Goal: Transaction & Acquisition: Purchase product/service

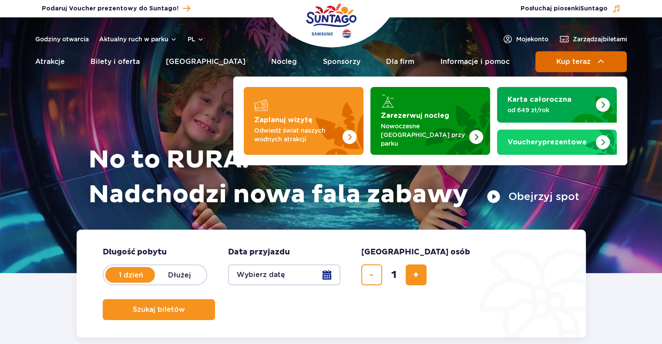
click at [558, 64] on span "Kup teraz" at bounding box center [573, 62] width 34 height 8
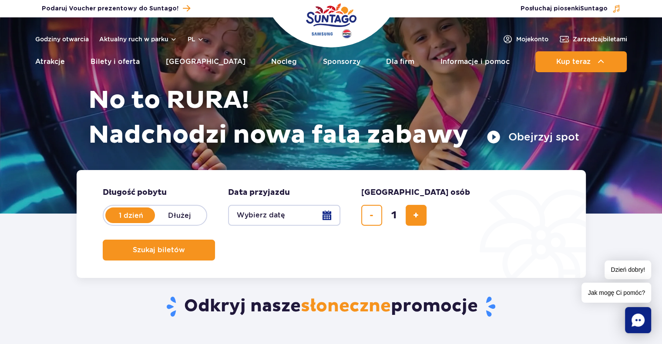
scroll to position [72, 0]
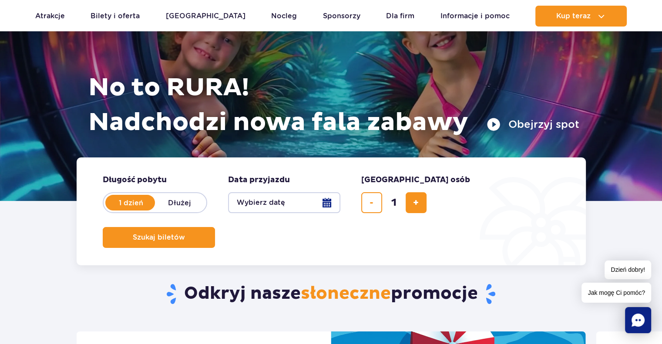
click at [334, 208] on button "Wybierz datę" at bounding box center [284, 202] width 112 height 21
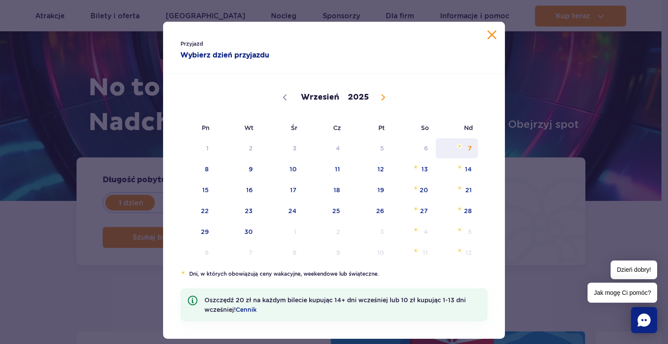
click at [467, 149] on span "7" at bounding box center [457, 148] width 44 height 20
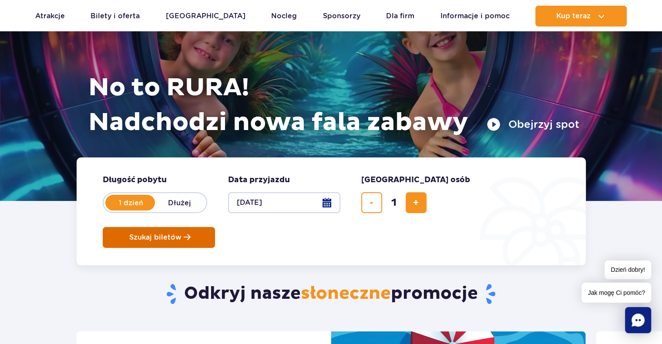
click at [215, 227] on button "Szukaj biletów" at bounding box center [159, 237] width 112 height 21
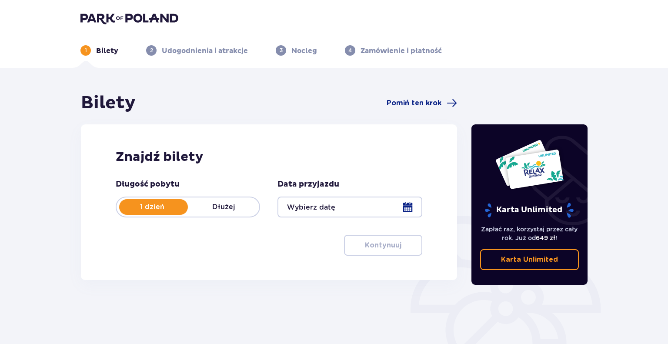
type input "[DATE]"
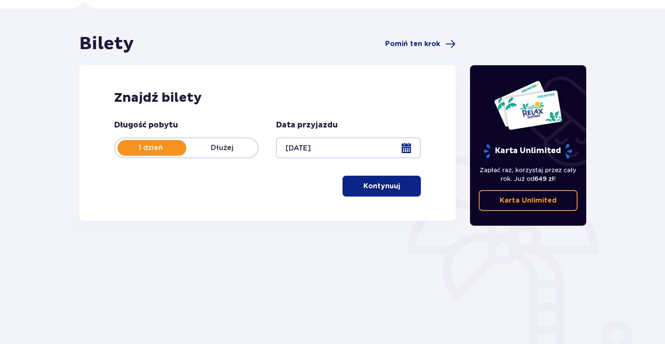
scroll to position [99, 0]
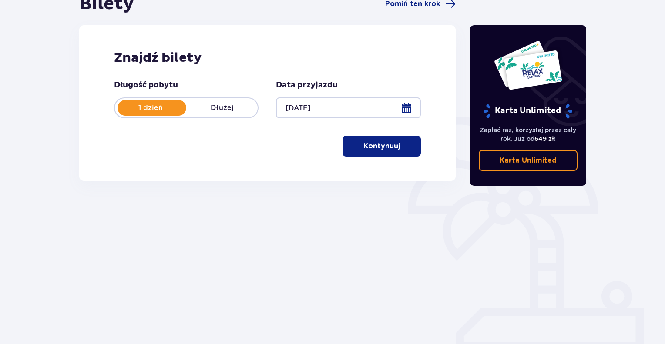
click at [374, 148] on p "Kontynuuj" at bounding box center [381, 146] width 37 height 10
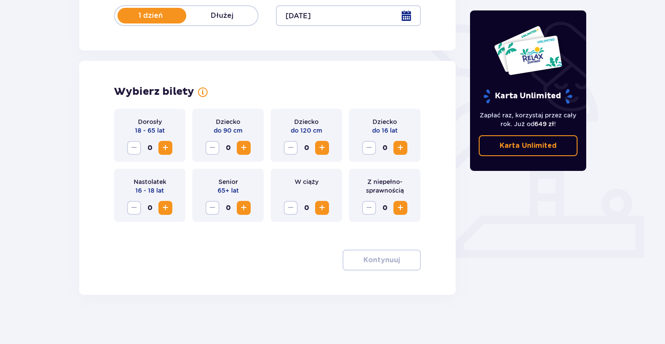
scroll to position [195, 0]
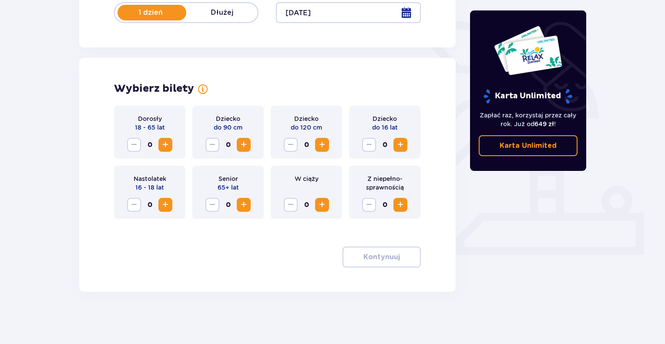
click at [170, 144] on span "Increase" at bounding box center [165, 145] width 10 height 10
click at [381, 262] on button "Kontynuuj" at bounding box center [382, 257] width 78 height 21
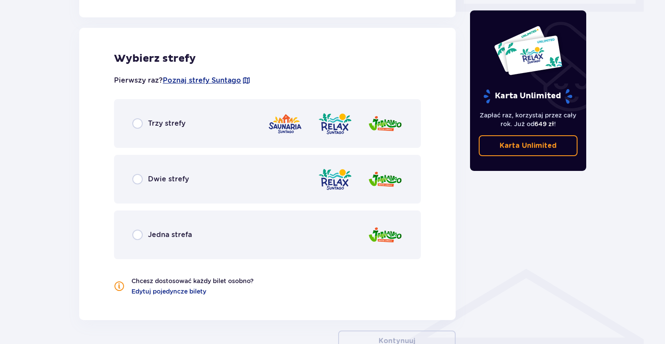
scroll to position [445, 0]
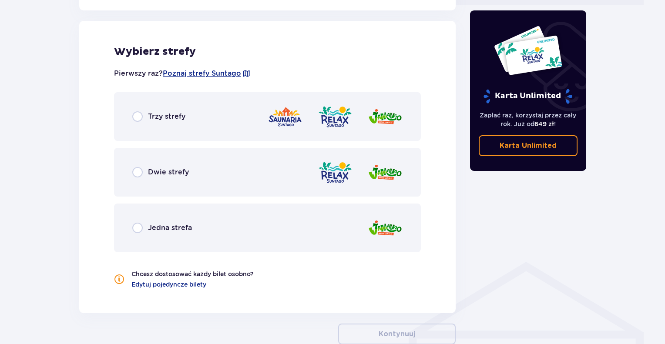
click at [143, 116] on div "Trzy strefy" at bounding box center [158, 116] width 53 height 10
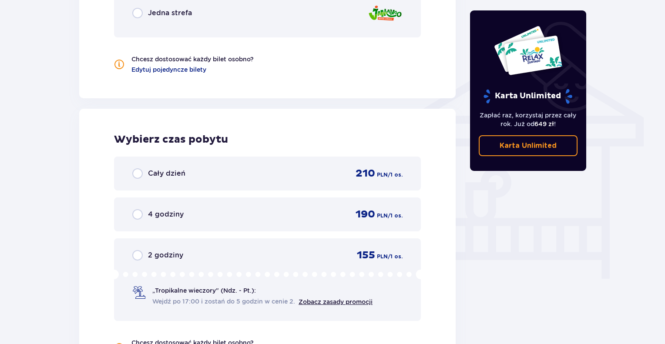
scroll to position [602, 0]
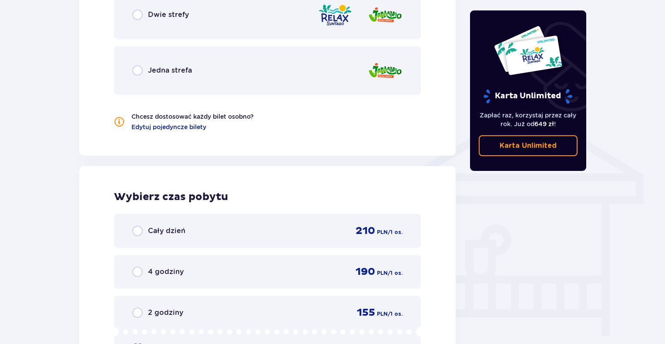
click at [151, 17] on p "Dwie strefy" at bounding box center [168, 15] width 41 height 10
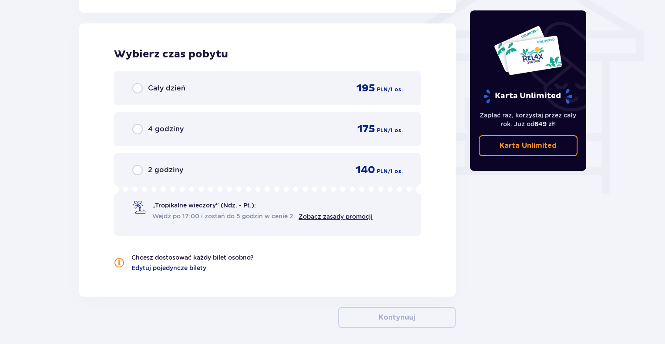
scroll to position [748, 0]
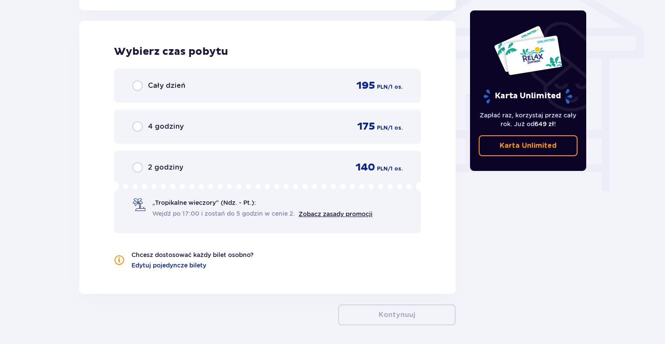
click at [171, 165] on p "2 godziny" at bounding box center [165, 168] width 35 height 10
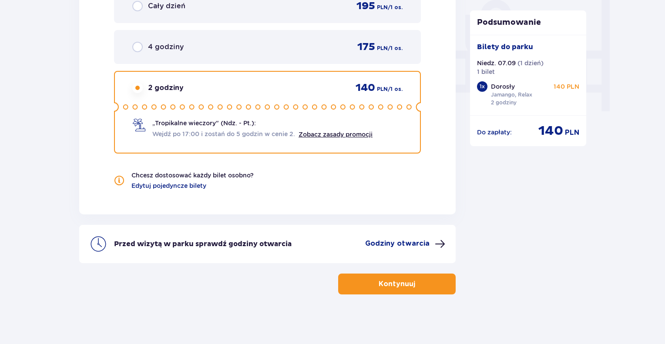
scroll to position [829, 0]
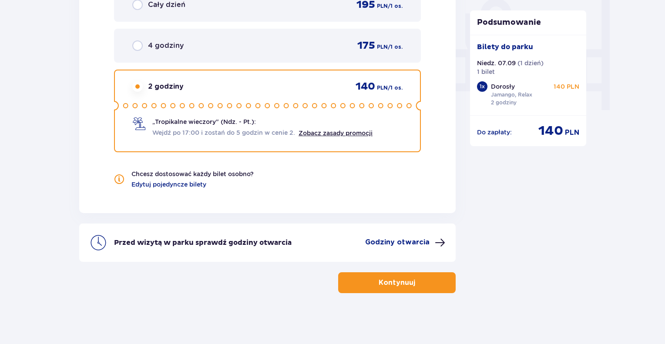
click at [409, 280] on button "Kontynuuj" at bounding box center [397, 282] width 118 height 21
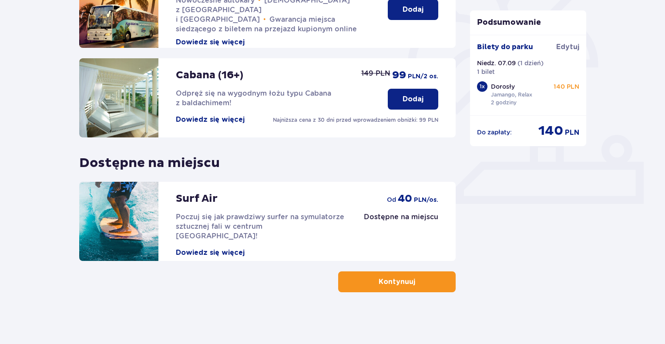
click at [390, 291] on button "Kontynuuj" at bounding box center [397, 282] width 118 height 21
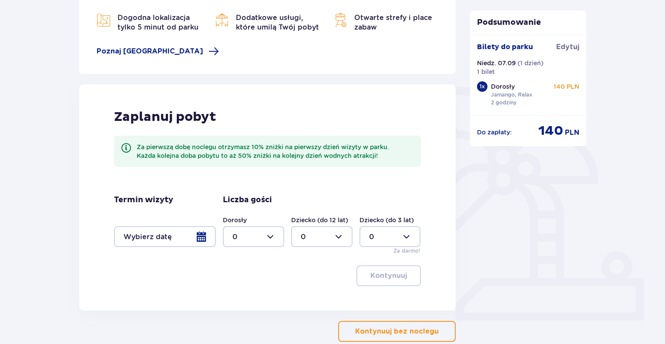
scroll to position [145, 0]
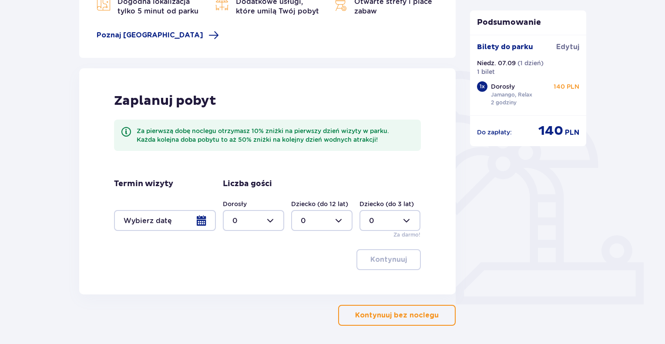
click at [378, 318] on p "Kontynuuj bez noclegu" at bounding box center [397, 316] width 84 height 10
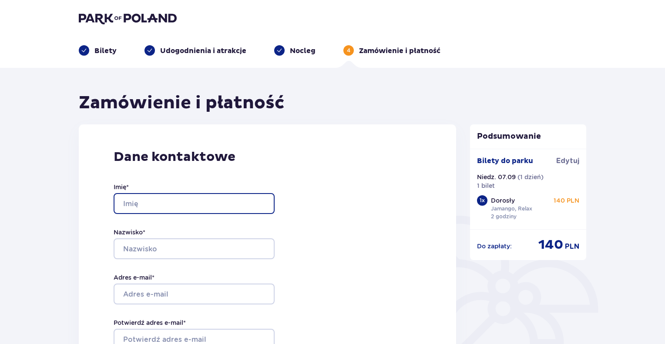
click at [195, 199] on input "Imię *" at bounding box center [194, 203] width 161 height 21
type input "Marek"
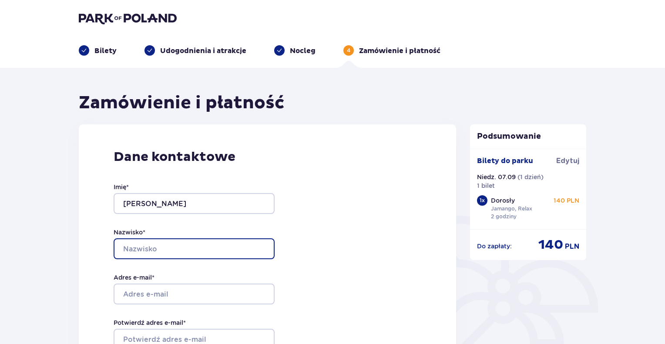
type input "Piotrowski"
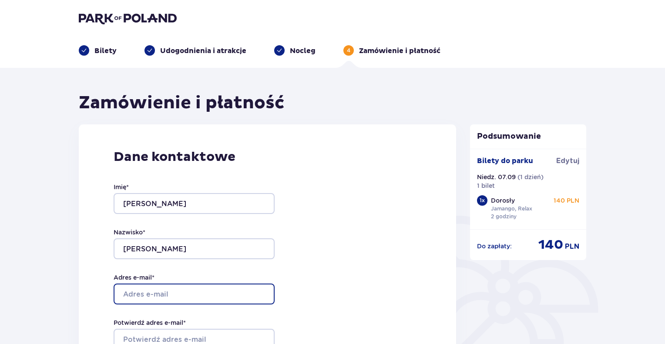
type input "[EMAIL_ADDRESS][DOMAIN_NAME]"
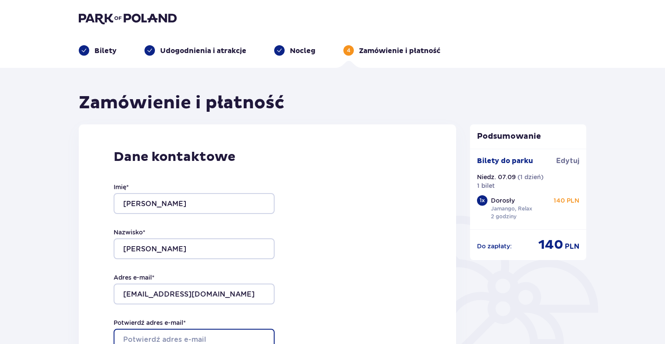
type input "[EMAIL_ADDRESS][DOMAIN_NAME]"
type input "603207527"
click at [327, 269] on div "Dane kontaktowe Imię * Marek Nazwisko * Piotrowski Adres e-mail * piotrowskimar…" at bounding box center [267, 307] width 377 height 366
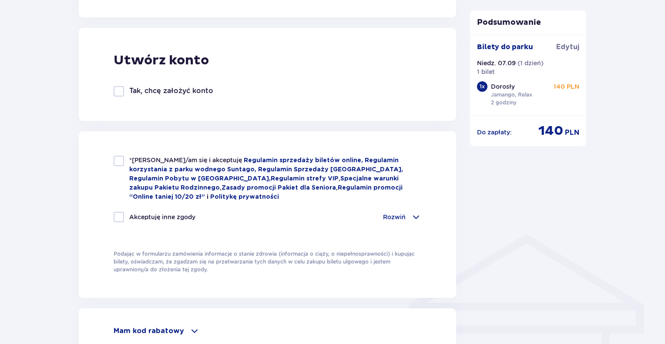
scroll to position [507, 0]
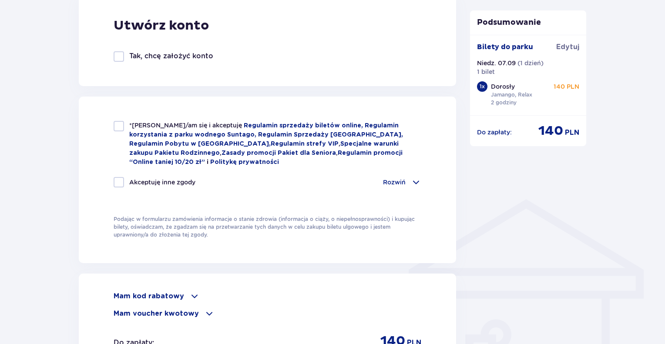
click at [117, 127] on div at bounding box center [119, 126] width 10 height 10
checkbox input "true"
click at [118, 169] on div "*Zapoznałem/am się i akceptuję Regulamin sprzedaży biletów online, Regulamin ko…" at bounding box center [268, 159] width 308 height 77
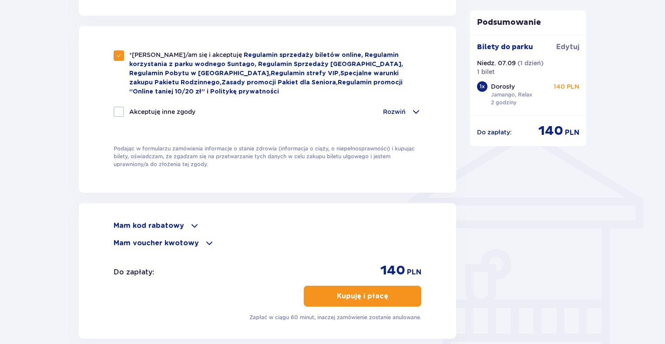
scroll to position [653, 0]
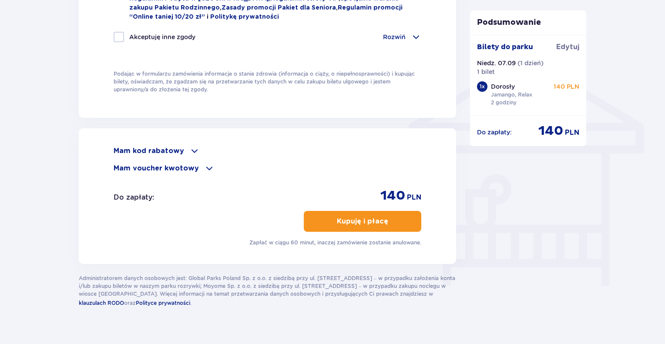
click at [189, 149] on span at bounding box center [194, 151] width 10 height 10
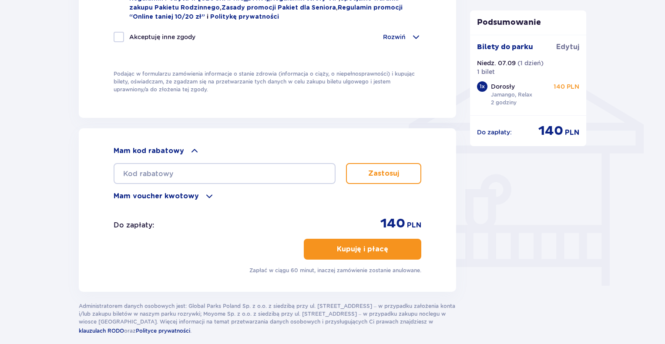
click at [189, 153] on span at bounding box center [194, 151] width 10 height 10
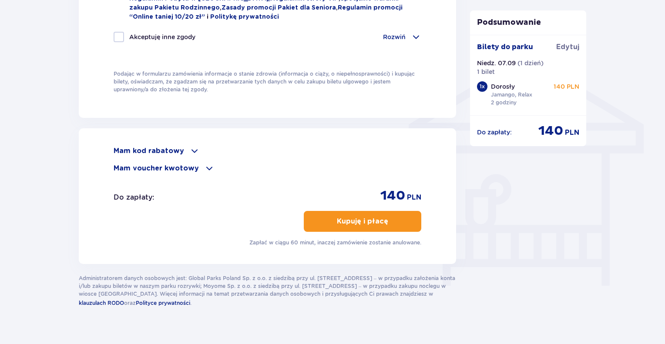
click at [197, 165] on div "Mam voucher kwotowy" at bounding box center [268, 168] width 308 height 10
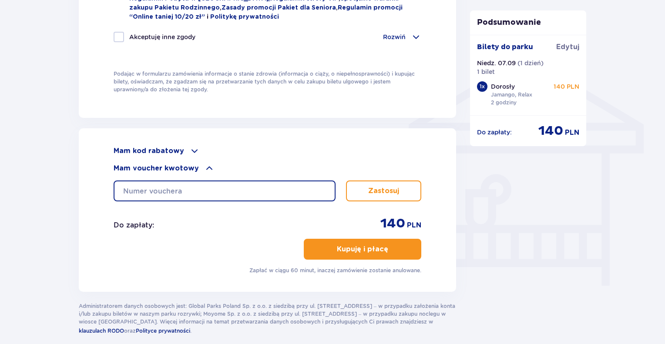
drag, startPoint x: 191, startPoint y: 190, endPoint x: 205, endPoint y: 189, distance: 13.5
click at [191, 190] on input "text" at bounding box center [225, 191] width 222 height 21
paste input "0680009107211428"
type input "0680009107211428"
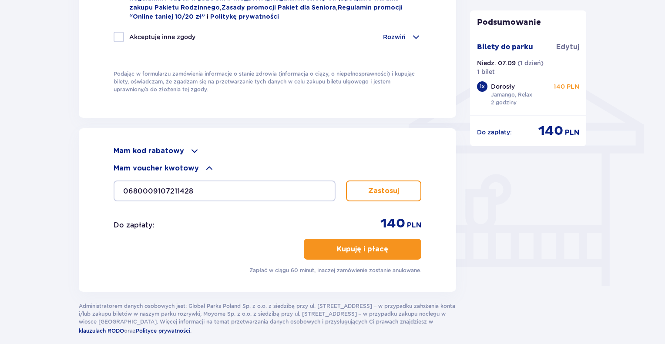
click at [386, 198] on button "Zastosuj" at bounding box center [383, 191] width 75 height 21
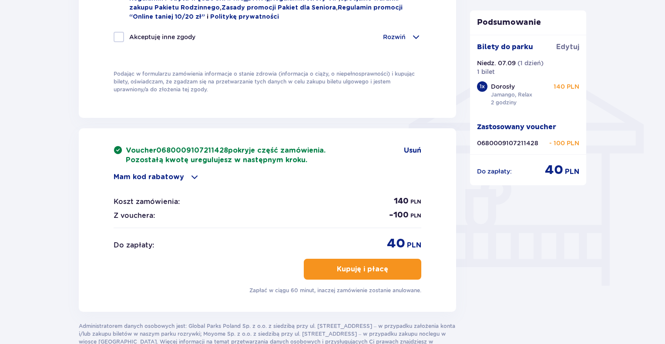
click at [368, 269] on p "Kupuję i płacę" at bounding box center [362, 270] width 51 height 10
